Goal: Find specific page/section: Find specific page/section

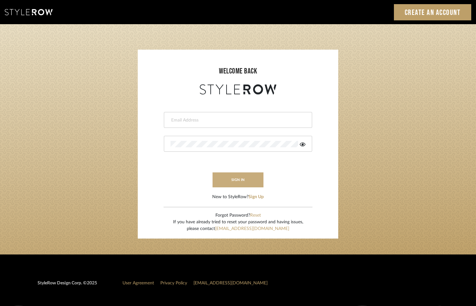
type input "madeleine@jenmauldindesign.com"
click at [237, 183] on button "sign in" at bounding box center [238, 180] width 51 height 15
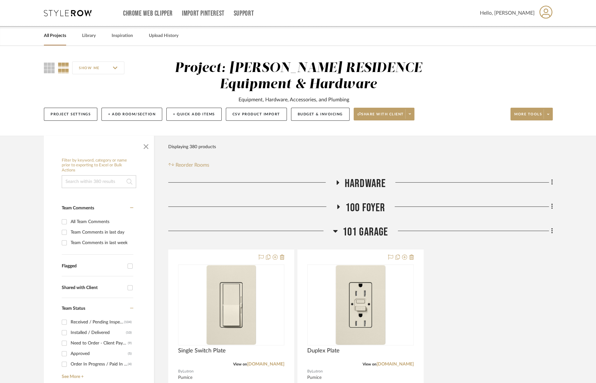
click at [55, 35] on link "All Projects" at bounding box center [55, 36] width 22 height 9
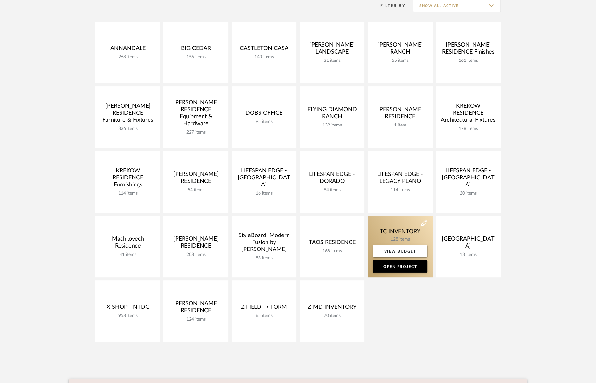
scroll to position [140, 0]
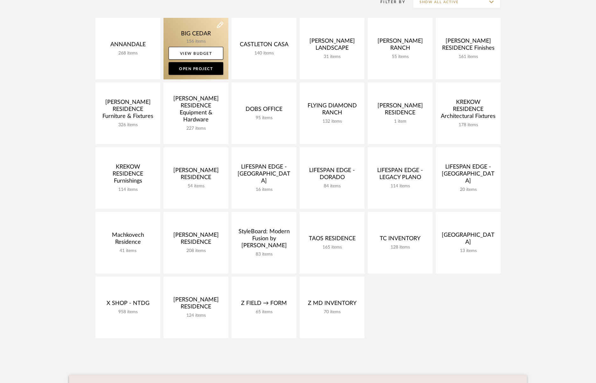
click at [197, 37] on link at bounding box center [196, 48] width 65 height 61
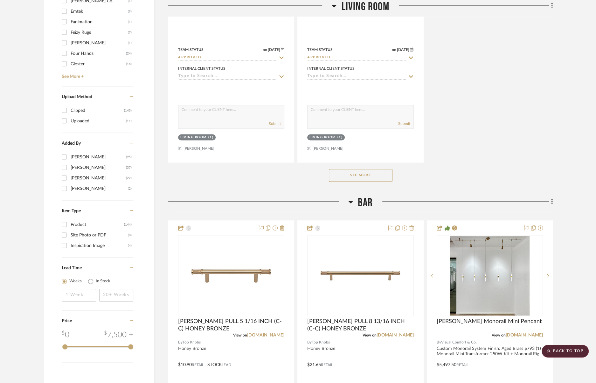
scroll to position [860, 0]
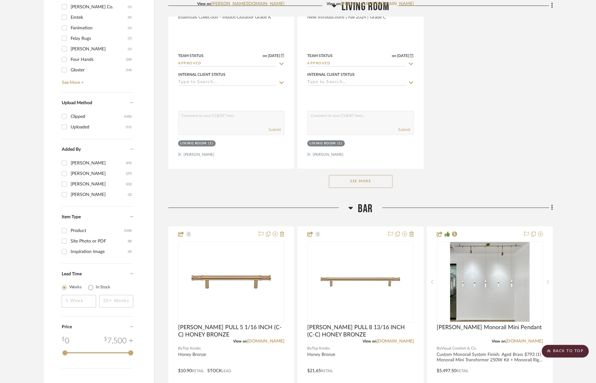
click at [354, 204] on h3 "Bar" at bounding box center [361, 209] width 25 height 14
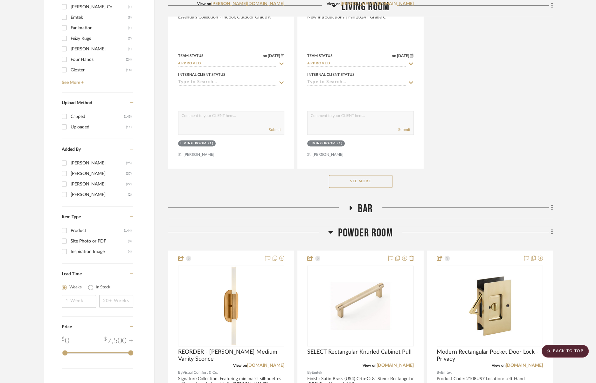
click at [354, 226] on span "Powder Room" at bounding box center [365, 233] width 55 height 14
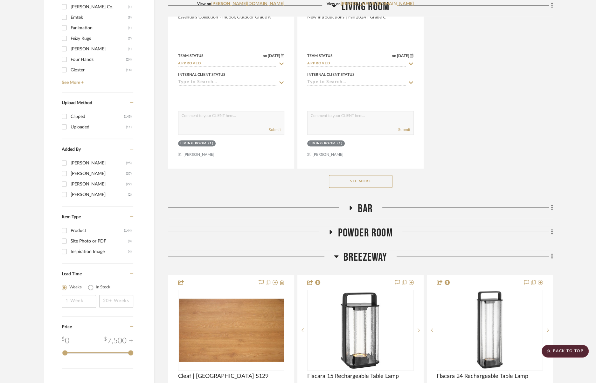
click at [358, 256] on span "Breezeway" at bounding box center [366, 257] width 44 height 14
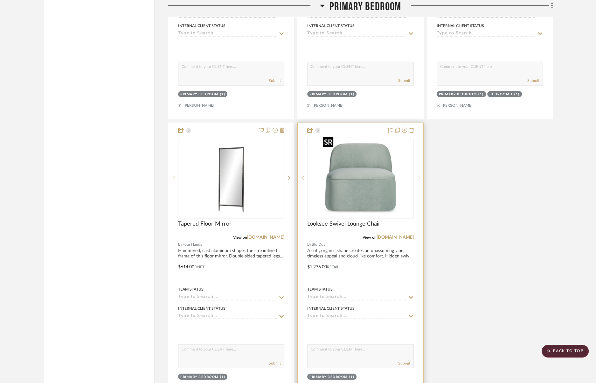
scroll to position [1656, 0]
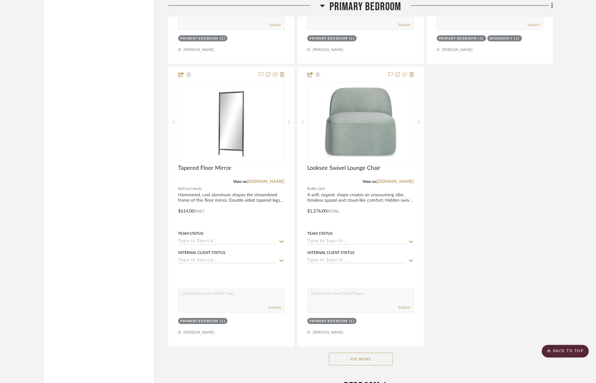
click at [382, 360] on button "See More" at bounding box center [361, 358] width 64 height 13
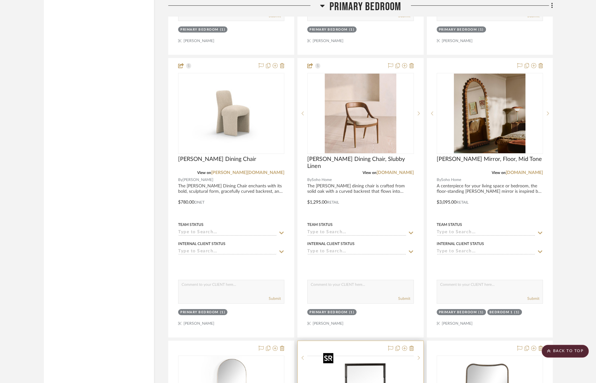
scroll to position [2228, 0]
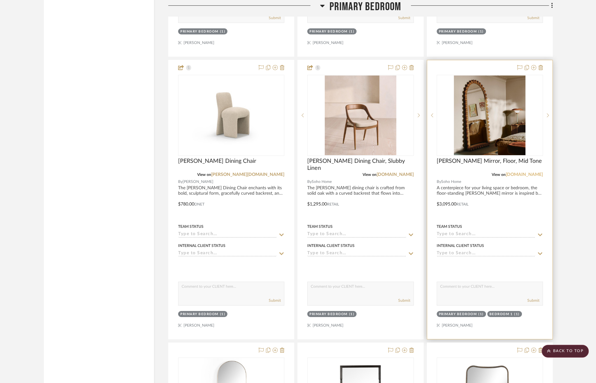
click at [526, 172] on link "[DOMAIN_NAME]" at bounding box center [524, 174] width 37 height 4
